Goal: Task Accomplishment & Management: Complete application form

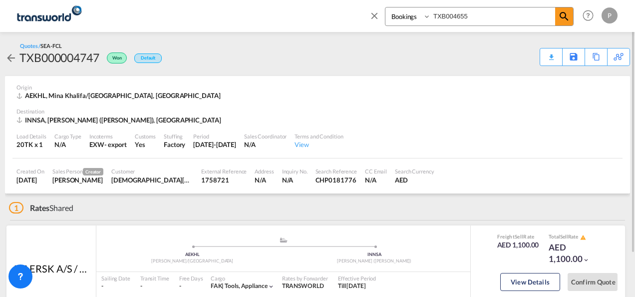
click at [373, 16] on md-icon "icon-close" at bounding box center [374, 15] width 11 height 11
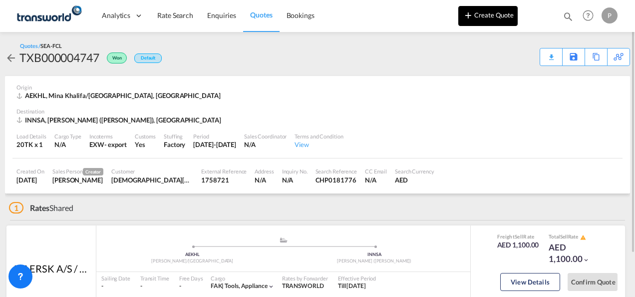
click at [499, 17] on button "Create Quote" at bounding box center [487, 16] width 59 height 20
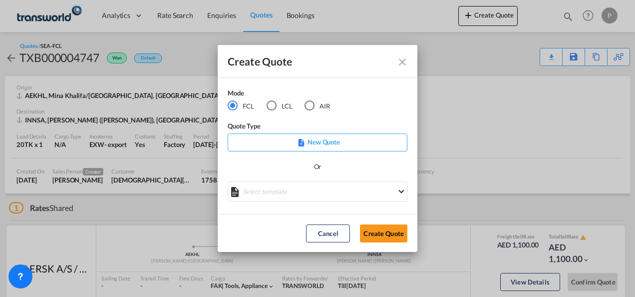
click at [309, 104] on div "AIR" at bounding box center [310, 105] width 10 height 10
click at [377, 230] on button "Create Quote" at bounding box center [383, 233] width 47 height 18
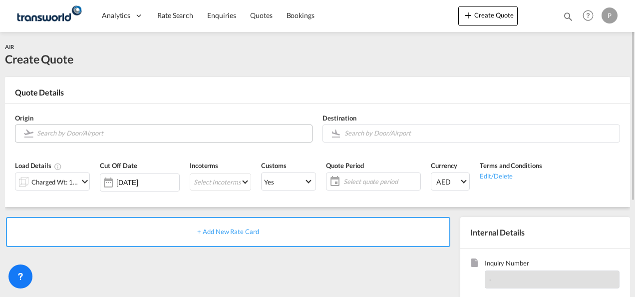
click at [133, 135] on input "Search by Door/Airport" at bounding box center [172, 132] width 270 height 17
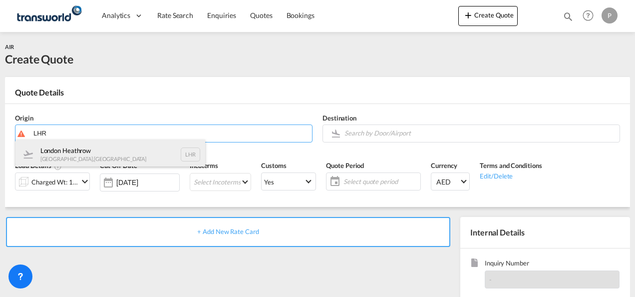
click at [134, 150] on div "[GEOGRAPHIC_DATA] [GEOGRAPHIC_DATA] , [GEOGRAPHIC_DATA] LHR" at bounding box center [110, 154] width 190 height 30
type input "[GEOGRAPHIC_DATA], [GEOGRAPHIC_DATA], [GEOGRAPHIC_DATA]"
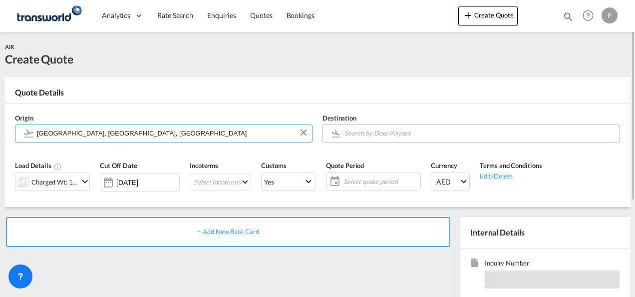
click at [402, 133] on input "Search by Door/Airport" at bounding box center [479, 132] width 270 height 17
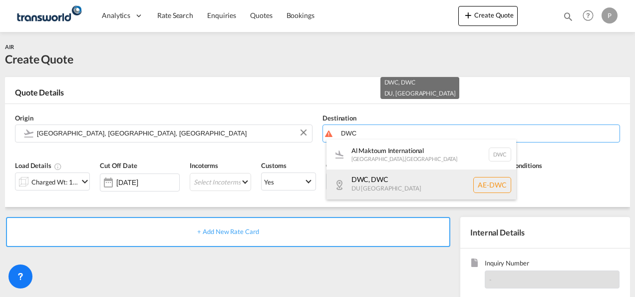
click at [395, 177] on div "DWC , DWC DU [GEOGRAPHIC_DATA] AE-DWC" at bounding box center [422, 184] width 190 height 30
type input "AE-DWC, DWC, DU"
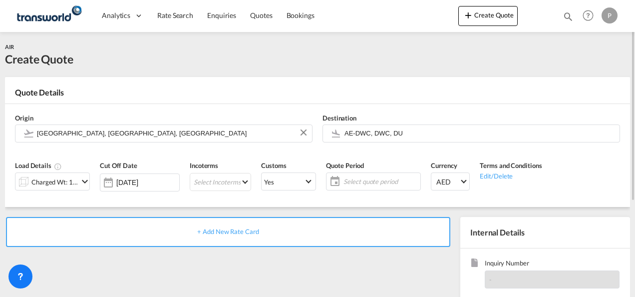
click at [79, 180] on md-icon "icon-chevron-down" at bounding box center [85, 181] width 12 height 12
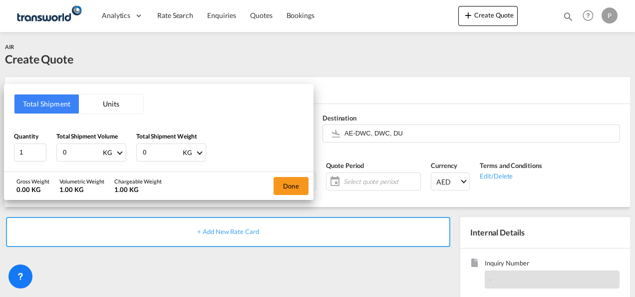
drag, startPoint x: 86, startPoint y: 154, endPoint x: -2, endPoint y: 125, distance: 92.7
click at [0, 125] on html "Analytics Dashboard Rate Search Enquiries Quotes Bookings Analytics" at bounding box center [317, 148] width 635 height 297
type input "243"
click at [299, 178] on button "Done" at bounding box center [291, 186] width 35 height 18
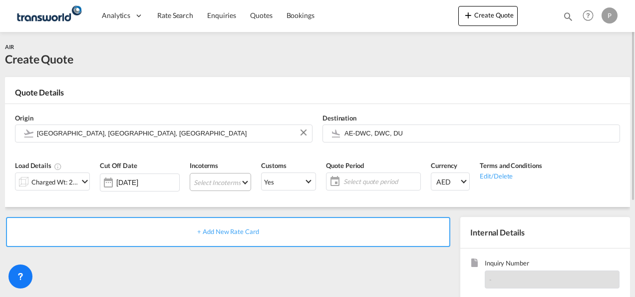
click at [226, 181] on md-select "Select Incoterms DAP - export Delivered at Place CFR - export Cost and Freight …" at bounding box center [220, 182] width 61 height 18
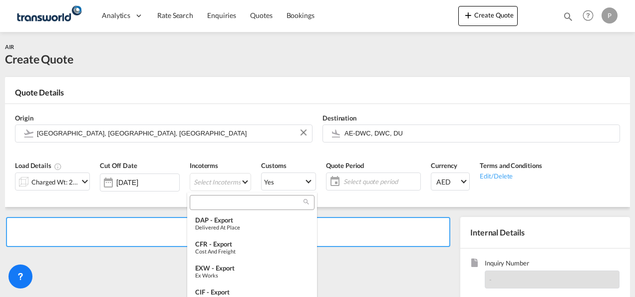
click at [230, 208] on div at bounding box center [252, 202] width 125 height 15
click at [230, 200] on input "search" at bounding box center [248, 202] width 111 height 9
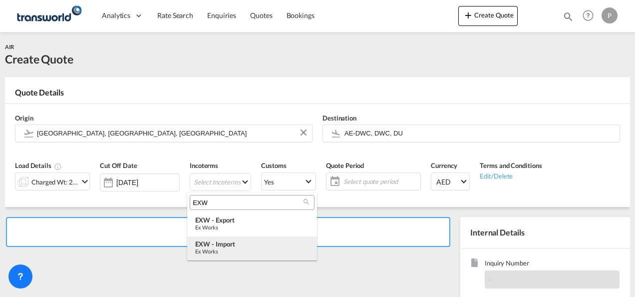
type input "EXW"
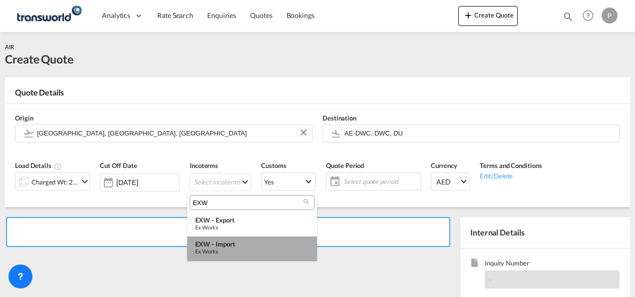
click at [231, 243] on div "EXW - import" at bounding box center [252, 244] width 114 height 8
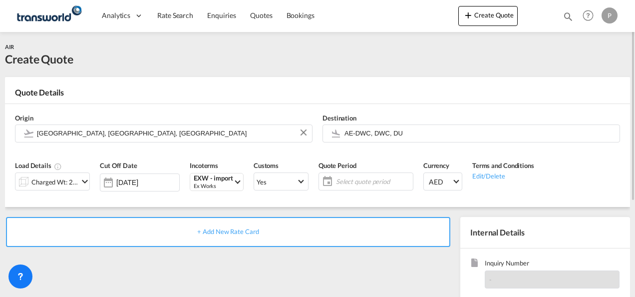
click at [369, 182] on span "Select quote period" at bounding box center [373, 181] width 74 height 9
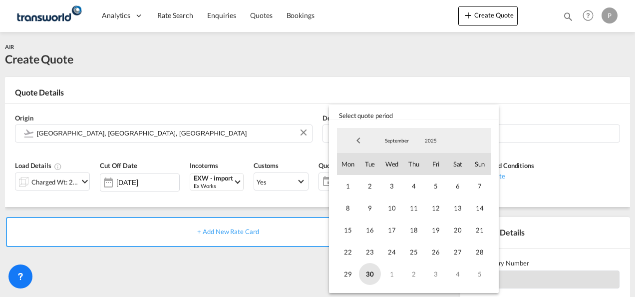
click at [373, 269] on span "30" at bounding box center [370, 274] width 22 height 22
click at [483, 275] on span "5" at bounding box center [480, 274] width 22 height 22
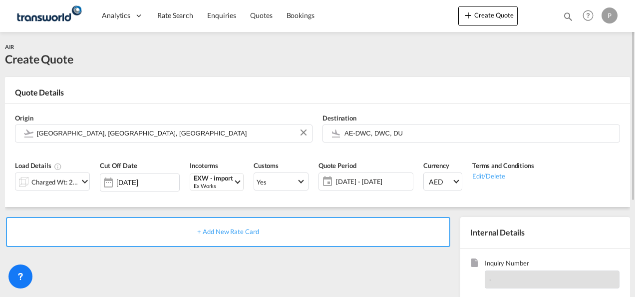
scroll to position [100, 0]
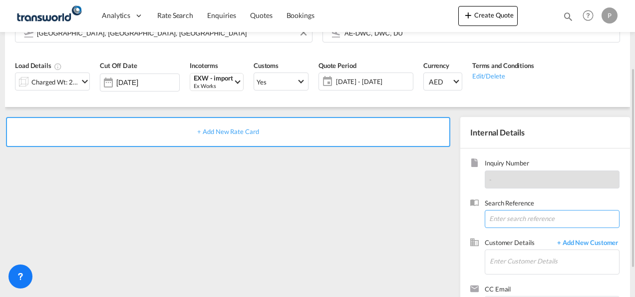
click at [502, 221] on input at bounding box center [552, 219] width 135 height 18
click at [503, 217] on input at bounding box center [552, 219] width 135 height 18
paste input "TWP9214"
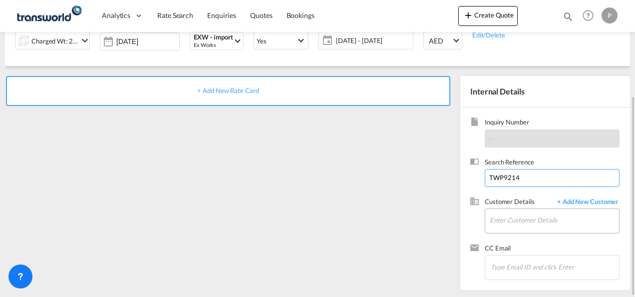
type input "TWP9214"
click at [526, 223] on input "Enter Customer Details" at bounding box center [554, 220] width 129 height 22
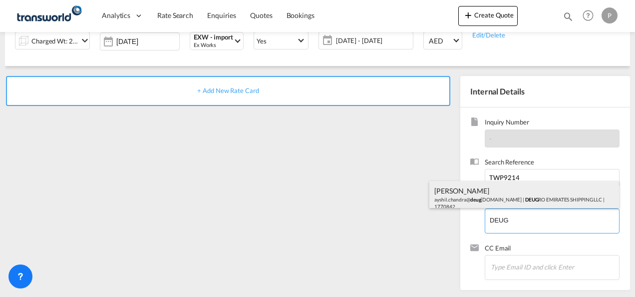
click at [479, 195] on div "[PERSON_NAME].[PERSON_NAME]@ deug [DOMAIN_NAME] | DEUG RO EMIRATES SHIPPING LLC…" at bounding box center [524, 198] width 190 height 34
type input "DEUGRO EMIRATES SHIPPING LLC, [PERSON_NAME], [EMAIL_ADDRESS][DOMAIN_NAME]"
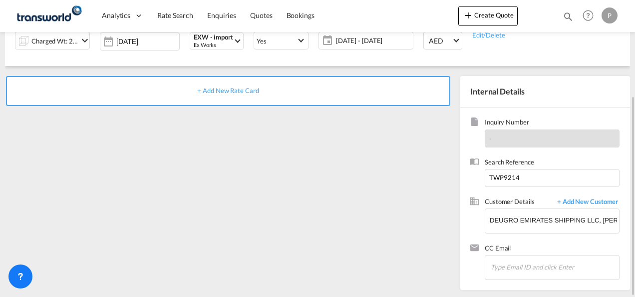
click at [223, 85] on div "+ Add New Rate Card" at bounding box center [228, 91] width 444 height 30
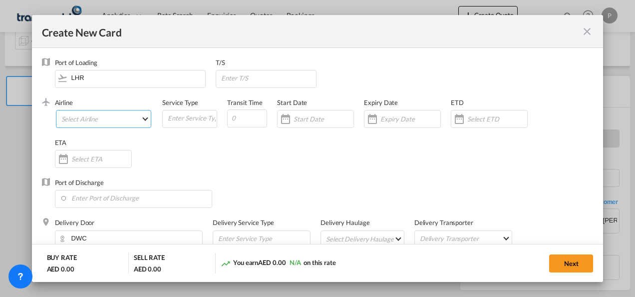
click at [101, 119] on md-select "Select Airline AIR EXPRESS S.A. (1166- / -) CMA CGM Air Cargo (1140-2C / -) DDW…" at bounding box center [104, 119] width 96 height 18
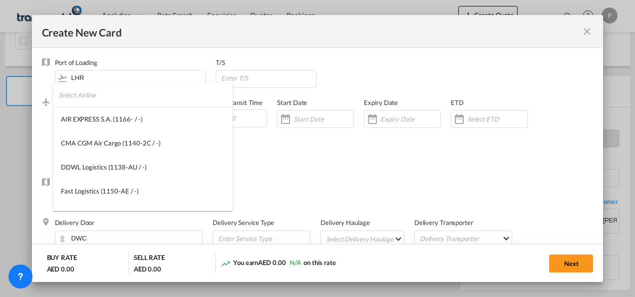
click at [108, 99] on input "search" at bounding box center [145, 95] width 174 height 24
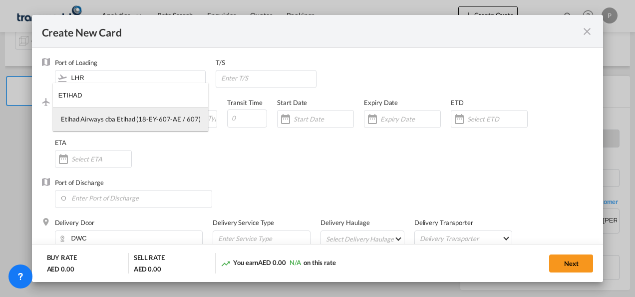
type input "ETIHAD"
click at [111, 113] on md-option "Etihad Airways dba Etihad (18-EY-607-AE / 607)" at bounding box center [130, 119] width 155 height 24
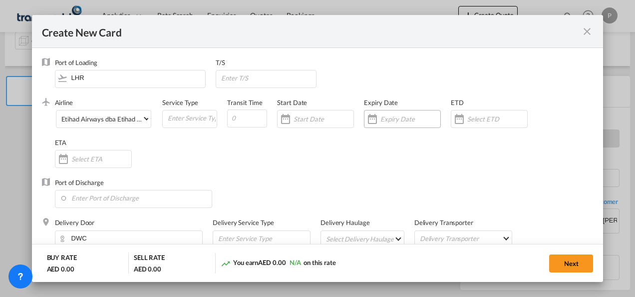
click at [396, 117] on input "Create New Card ..." at bounding box center [410, 119] width 60 height 8
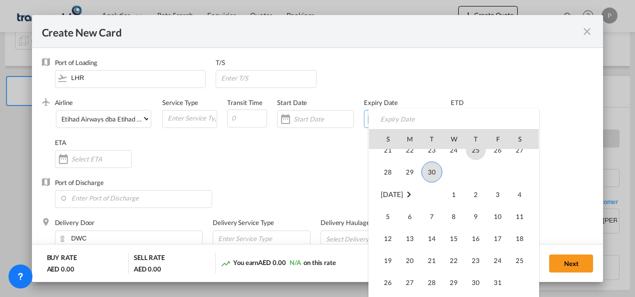
scroll to position [231373, 0]
click at [385, 214] on span "5" at bounding box center [388, 215] width 20 height 20
type input "[DATE]"
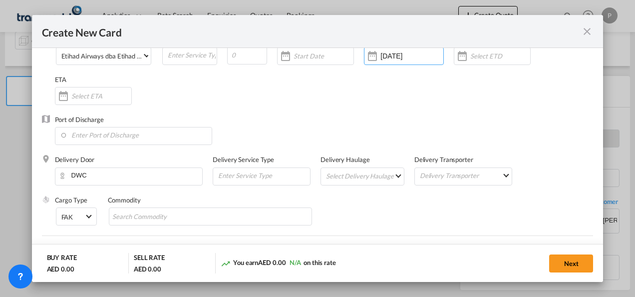
scroll to position [50, 0]
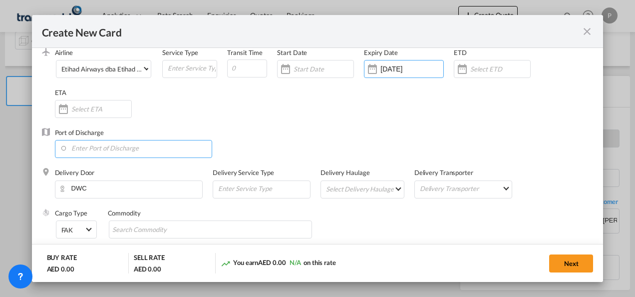
click at [128, 150] on input "Enter Port of Discharge" at bounding box center [136, 147] width 152 height 15
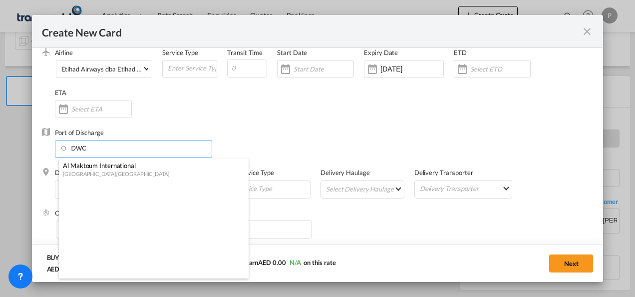
click at [125, 168] on div "Al Maktoum International" at bounding box center [151, 165] width 176 height 9
type input "Al Maktoum International, [GEOGRAPHIC_DATA], DWC"
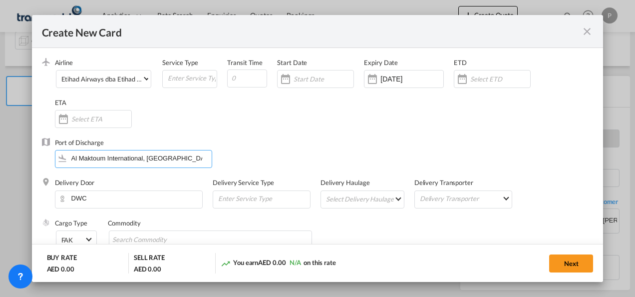
scroll to position [100, 0]
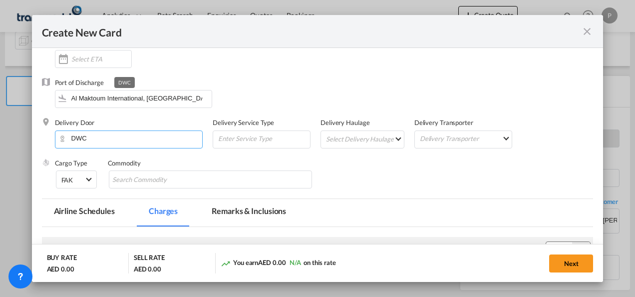
click at [113, 139] on input "DWC" at bounding box center [131, 138] width 143 height 15
drag, startPoint x: 113, startPoint y: 139, endPoint x: 68, endPoint y: 140, distance: 44.9
click at [68, 140] on input "DWC" at bounding box center [131, 138] width 143 height 15
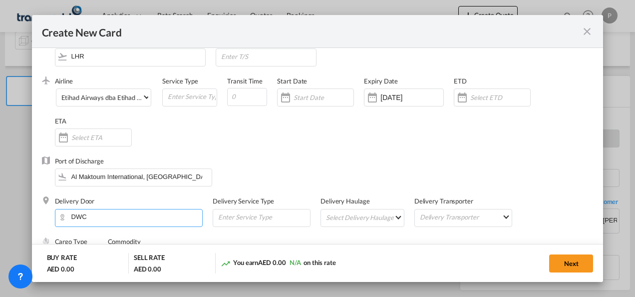
scroll to position [0, 0]
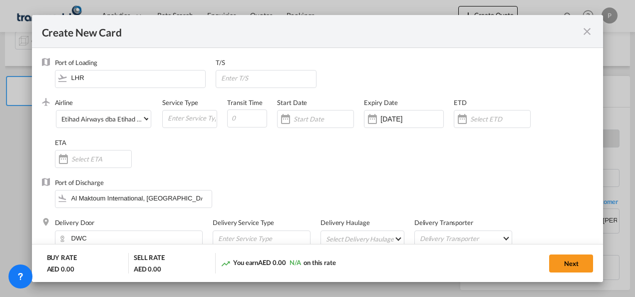
click at [592, 33] on md-icon "icon-close fg-AAA8AD m-0 pointer" at bounding box center [587, 31] width 12 height 12
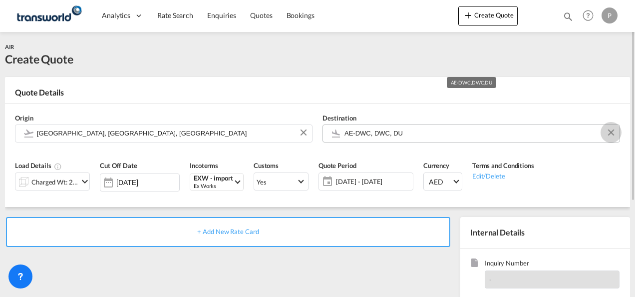
click at [610, 134] on button "Clear Input" at bounding box center [611, 132] width 15 height 15
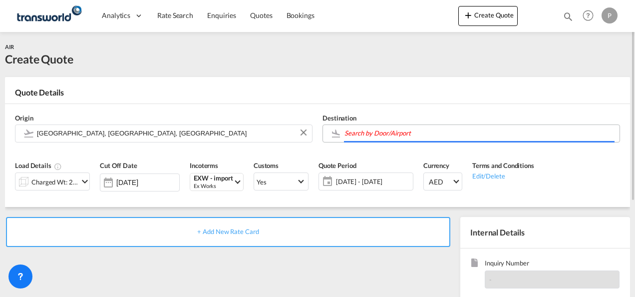
click at [381, 132] on body "Analytics Dashboard Rate Search Enquiries Quotes Bookings" at bounding box center [317, 148] width 635 height 297
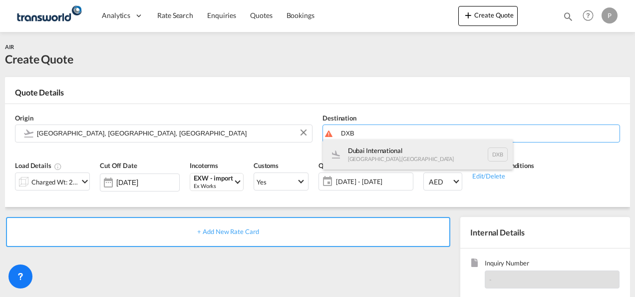
click at [382, 149] on div "Dubai International [GEOGRAPHIC_DATA] , [GEOGRAPHIC_DATA] DXB" at bounding box center [418, 154] width 190 height 30
type input "Dubai International, [GEOGRAPHIC_DATA], DXB"
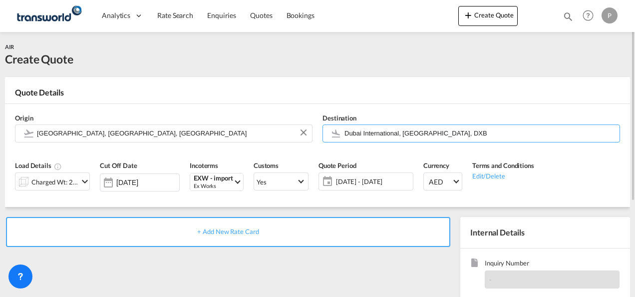
scroll to position [141, 0]
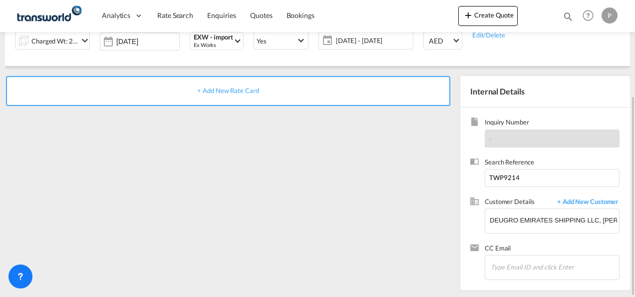
click at [222, 90] on span "+ Add New Rate Card" at bounding box center [227, 90] width 61 height 8
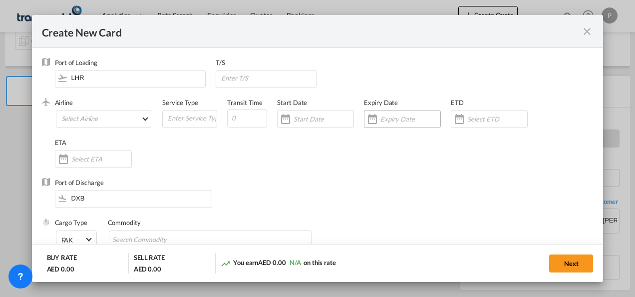
click at [412, 116] on input "Create New Card ..." at bounding box center [410, 119] width 60 height 8
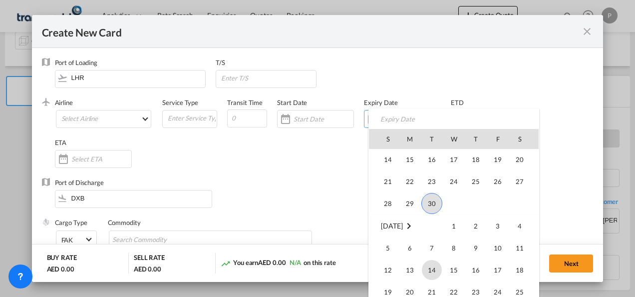
scroll to position [231373, 0]
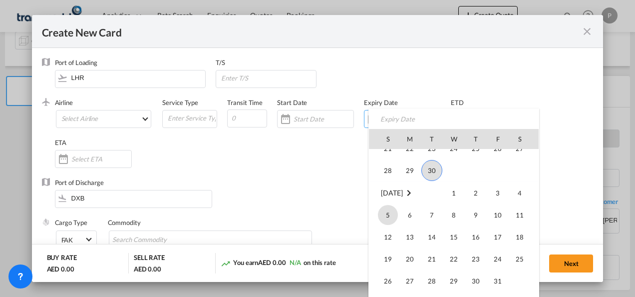
click at [392, 210] on span "5" at bounding box center [388, 215] width 20 height 20
type input "[DATE]"
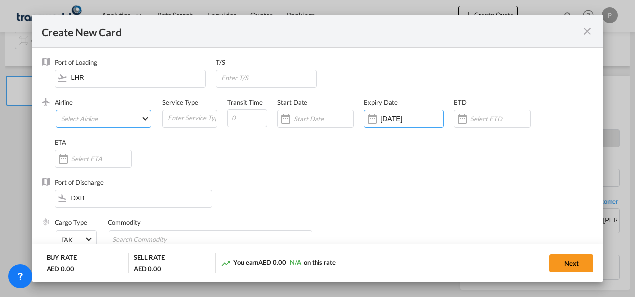
click at [91, 119] on md-select "Select Airline AIR EXPRESS S.A. (1166- / -) CMA CGM Air Cargo (1140-2C / -) DDW…" at bounding box center [104, 119] width 96 height 18
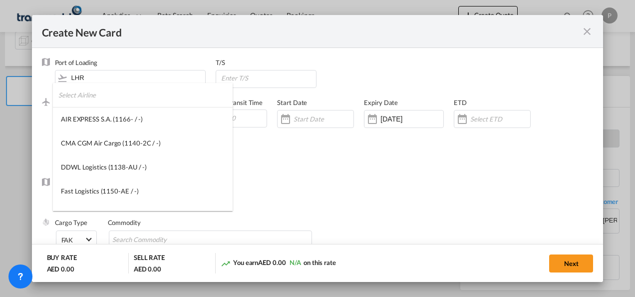
click at [121, 102] on input "search" at bounding box center [145, 95] width 174 height 24
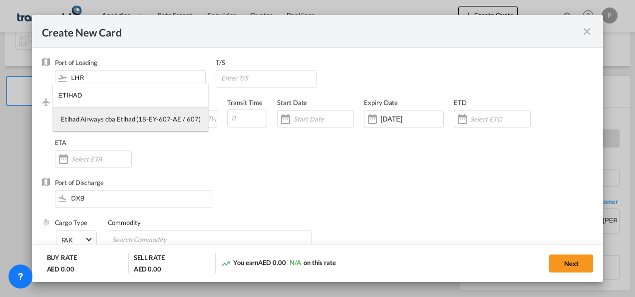
type input "ETIHAD"
click at [124, 120] on div "Etihad Airways dba Etihad (18-EY-607-AE / 607)" at bounding box center [130, 118] width 139 height 9
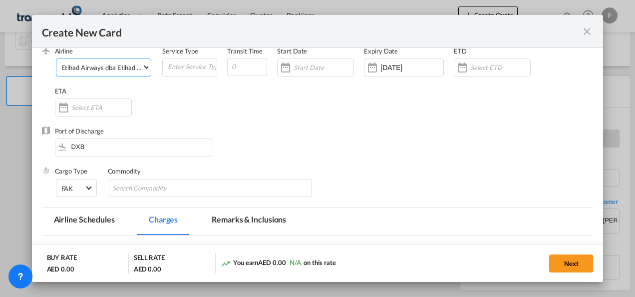
scroll to position [100, 0]
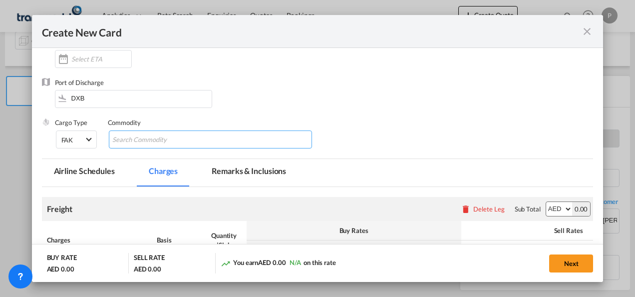
click at [190, 143] on input "Search Commodity" at bounding box center [157, 140] width 91 height 16
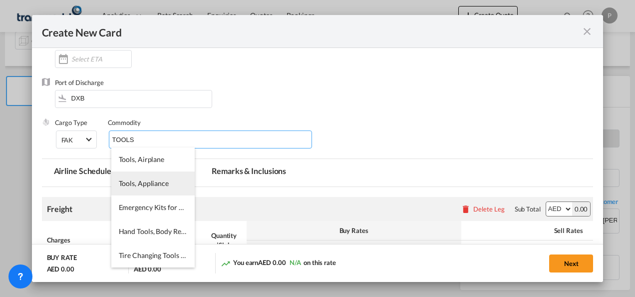
type input "TOOLS"
click at [164, 182] on span "Tools, Appliance" at bounding box center [144, 183] width 50 height 8
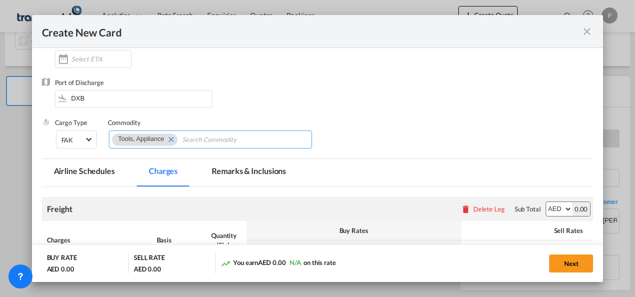
scroll to position [237, 0]
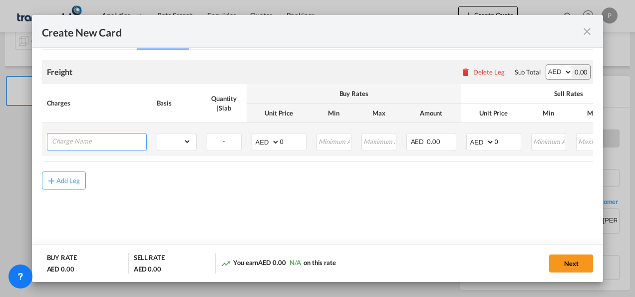
click at [97, 141] on input "Charge Name" at bounding box center [99, 140] width 94 height 15
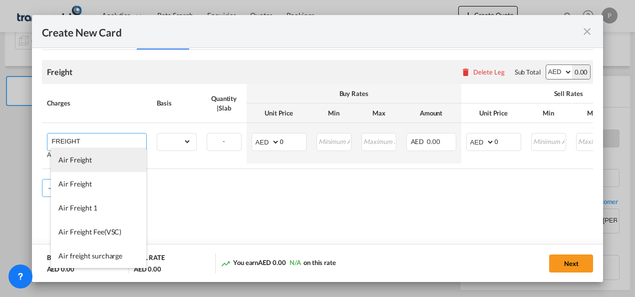
click at [92, 167] on li "Air Freight" at bounding box center [98, 160] width 95 height 24
type input "Air Freight"
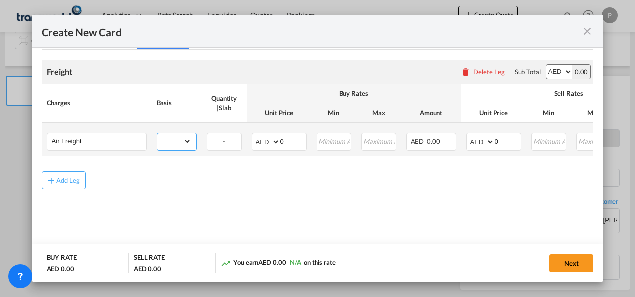
click at [188, 142] on select "gross_weight volumetric_weight per_shipment per_bl per_km % on air freight per_…" at bounding box center [174, 141] width 34 height 16
select select "per_shipment"
click at [157, 133] on select "gross_weight volumetric_weight per_shipment per_bl per_km % on air freight per_…" at bounding box center [174, 141] width 34 height 16
click at [293, 142] on input "0" at bounding box center [293, 140] width 26 height 15
type input "311"
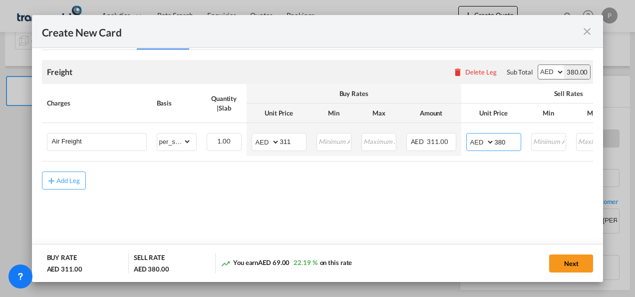
type input "380"
click at [565, 259] on button "Next" at bounding box center [571, 263] width 44 height 18
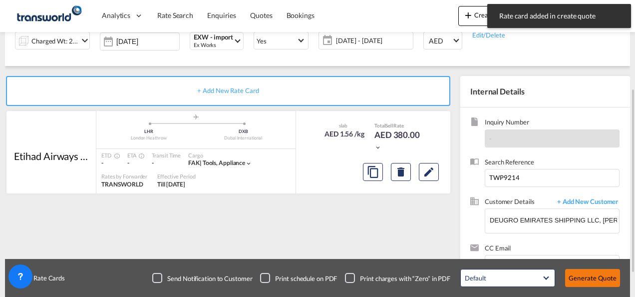
click at [589, 275] on button "Generate Quote" at bounding box center [592, 278] width 55 height 18
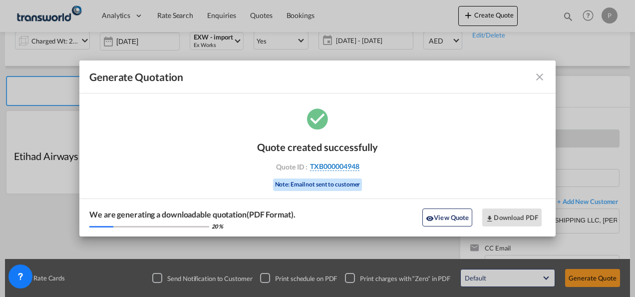
click at [332, 165] on span "TXB000004948" at bounding box center [334, 166] width 49 height 9
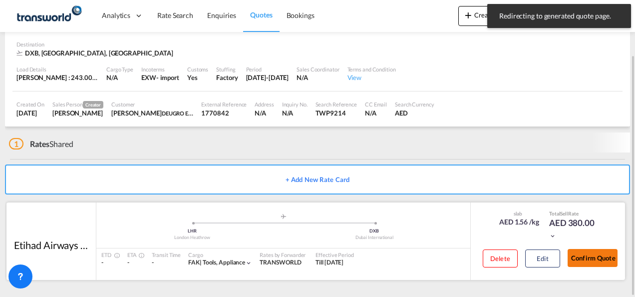
scroll to position [61, 0]
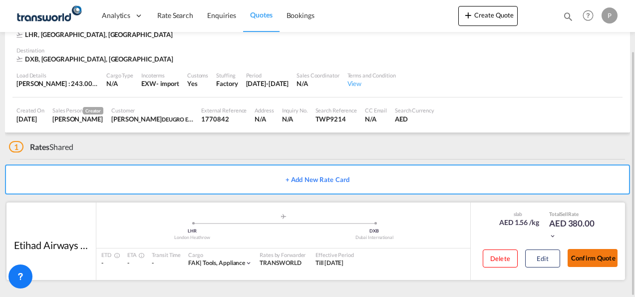
click at [593, 254] on button "Confirm Quote" at bounding box center [593, 258] width 50 height 18
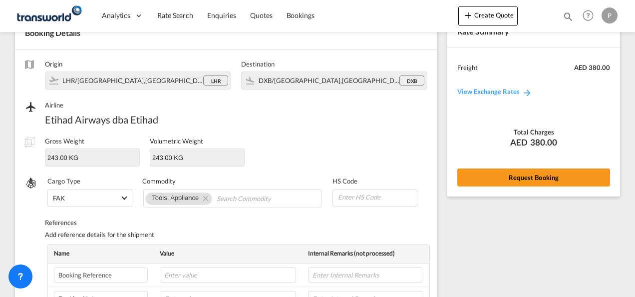
scroll to position [370, 0]
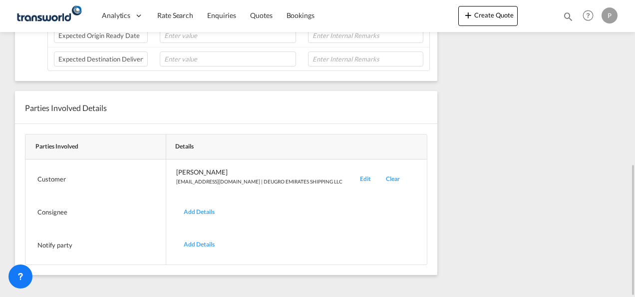
click at [352, 172] on div "Edit" at bounding box center [365, 178] width 26 height 23
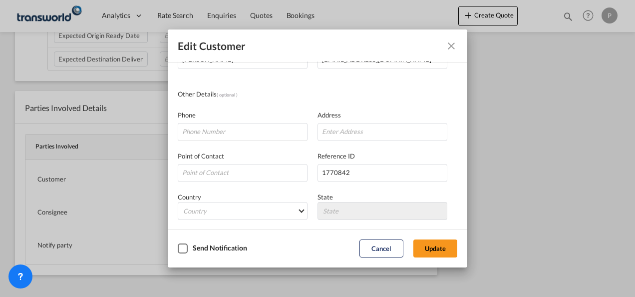
scroll to position [118, 0]
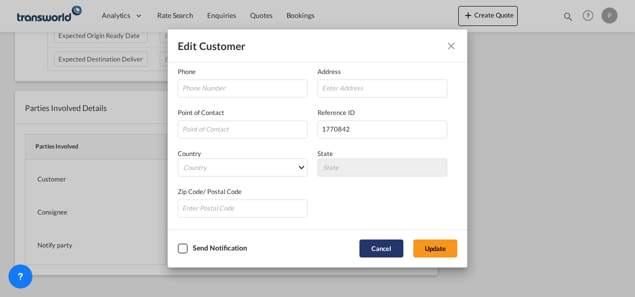
click at [384, 248] on button "Cancel" at bounding box center [381, 248] width 44 height 18
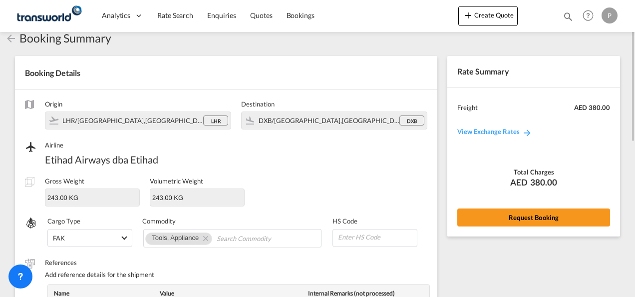
scroll to position [0, 0]
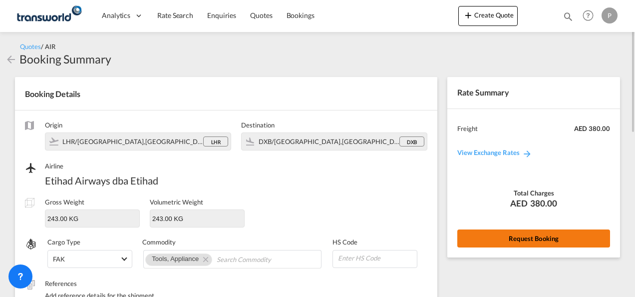
click at [506, 232] on button "Request Booking" at bounding box center [533, 238] width 153 height 18
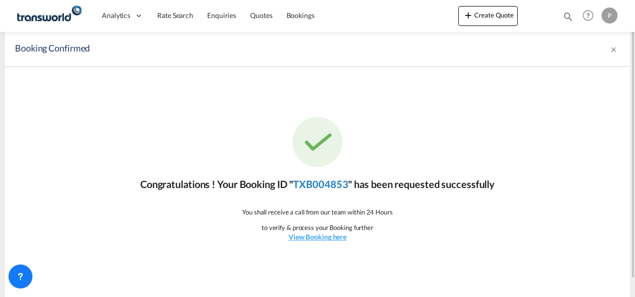
click at [333, 185] on link "TXB004853" at bounding box center [320, 184] width 55 height 12
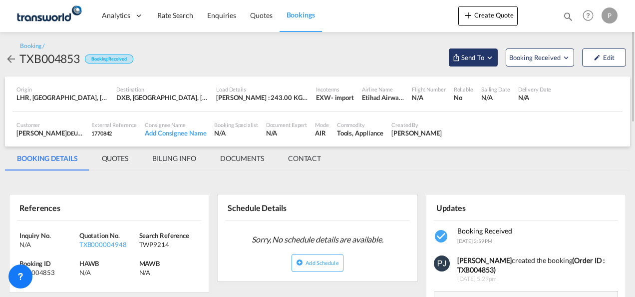
click at [490, 58] on md-icon "Open demo menu" at bounding box center [489, 57] width 9 height 9
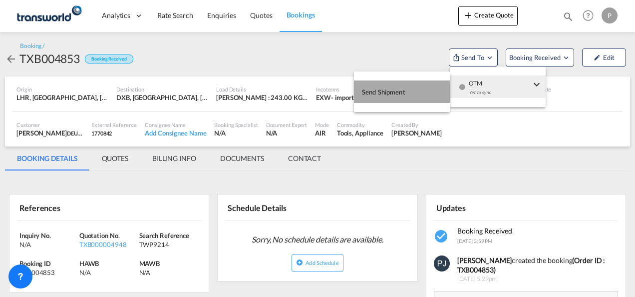
click at [378, 94] on span "Send Shipment" at bounding box center [383, 92] width 43 height 16
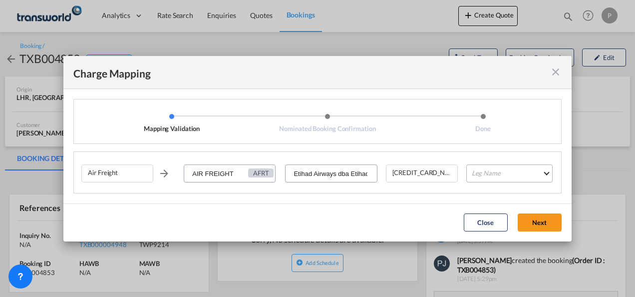
click at [492, 172] on md-select "Leg Name HANDLING ORIGIN HANDLING DESTINATION OTHERS TL PICK UP CUSTOMS ORIGIN …" at bounding box center [509, 173] width 86 height 18
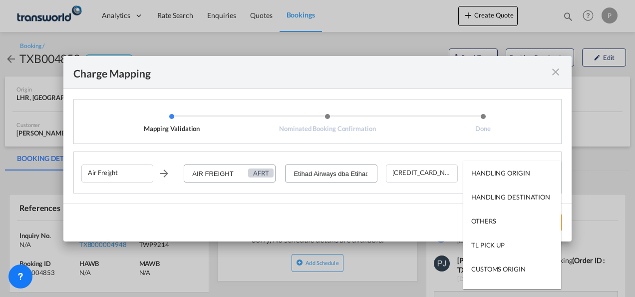
type md-option "HANDLING ORIGIN"
type md-option "AIR"
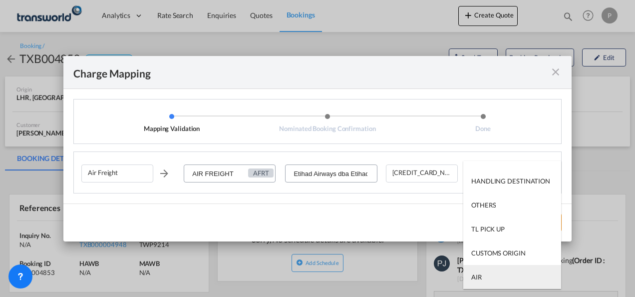
click at [504, 277] on md-option "AIR" at bounding box center [512, 277] width 98 height 24
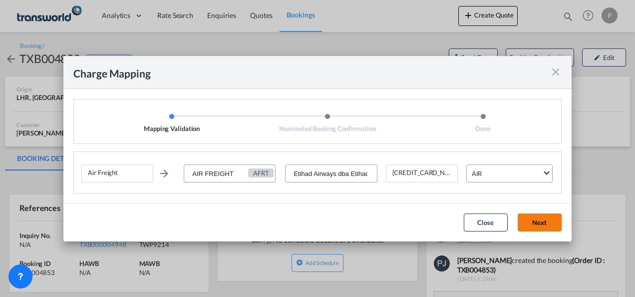
click at [529, 222] on button "Next" at bounding box center [540, 222] width 44 height 18
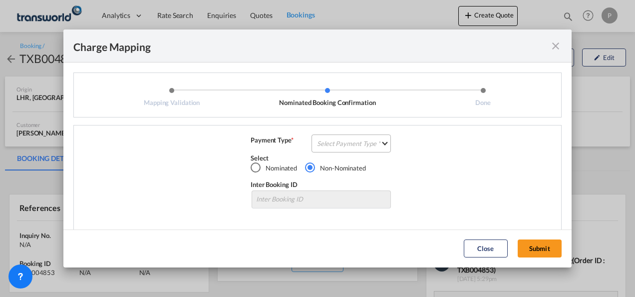
click at [322, 141] on md-select "Select Payment Type COLLECT PREPAID" at bounding box center [351, 143] width 79 height 18
click at [334, 147] on div "COLLECT" at bounding box center [328, 143] width 28 height 9
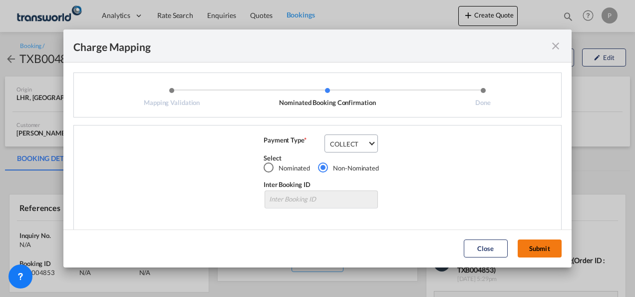
click at [534, 247] on button "Submit" at bounding box center [540, 248] width 44 height 18
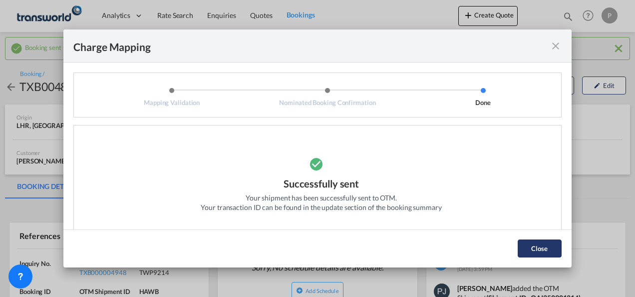
click at [532, 247] on button "Close" at bounding box center [540, 248] width 44 height 18
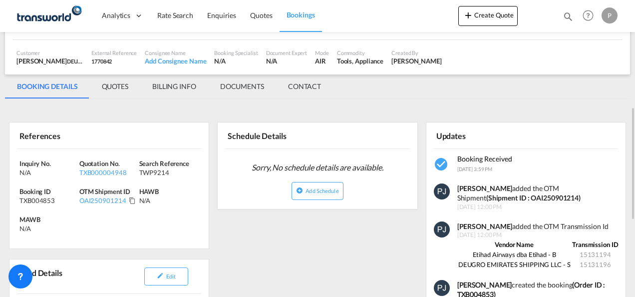
scroll to position [150, 0]
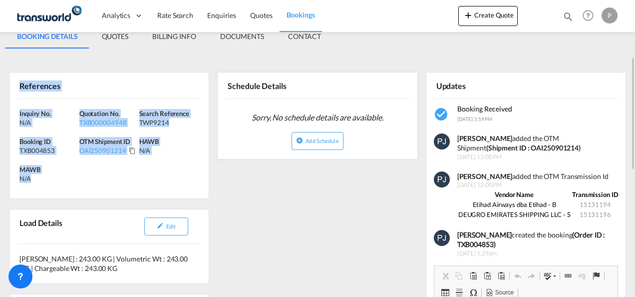
drag, startPoint x: 37, startPoint y: 181, endPoint x: 12, endPoint y: 90, distance: 94.2
click at [12, 90] on div "References Inquiry No. N/A Quotation No. TXB000004948 Search Reference TWP9214 …" at bounding box center [109, 135] width 200 height 127
copy div "References Inquiry No. N/A Quotation No. TXB000004948 Search Reference TWP9214 …"
